Goal: Information Seeking & Learning: Learn about a topic

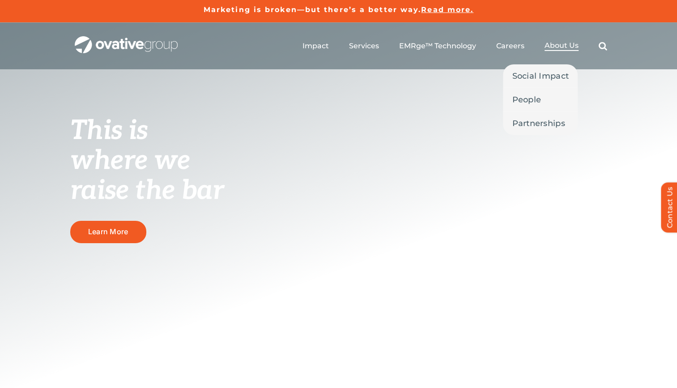
click at [555, 42] on span "About Us" at bounding box center [561, 45] width 34 height 9
click at [446, 4] on h5 "Marketing is broken—but there’s a better way. Read more." at bounding box center [338, 9] width 677 height 11
click at [448, 10] on span "Read more." at bounding box center [447, 9] width 52 height 8
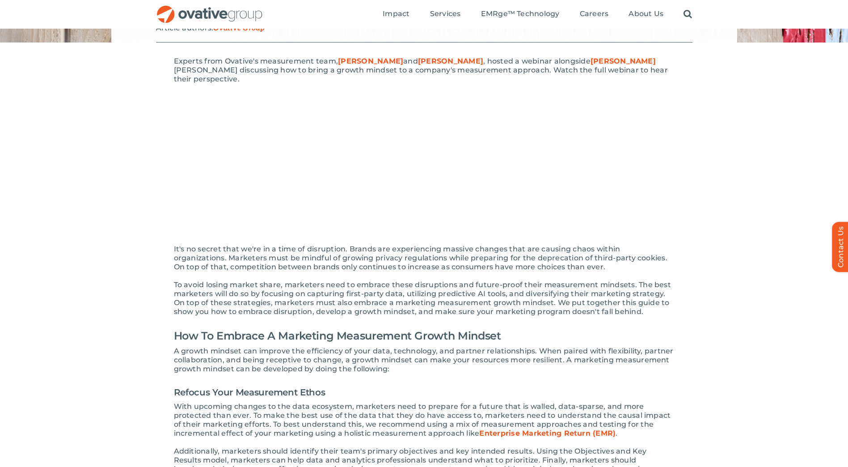
scroll to position [45, 0]
